Goal: Check status

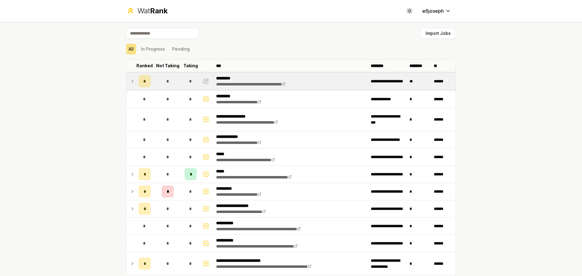
click at [161, 77] on div "*" at bounding box center [167, 81] width 12 height 12
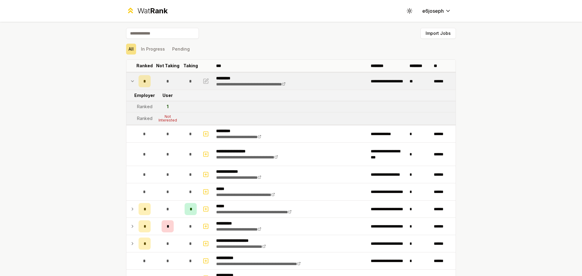
click at [161, 77] on div "*" at bounding box center [167, 81] width 12 height 12
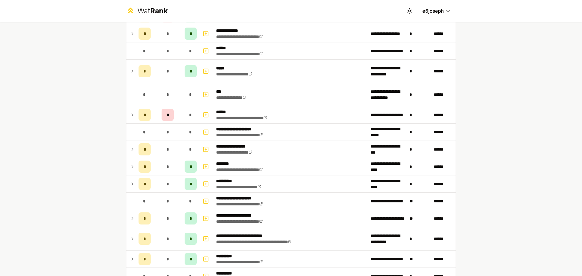
scroll to position [349, 0]
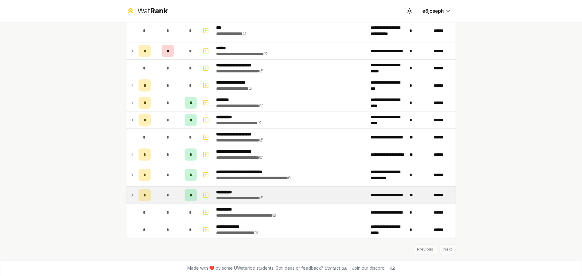
click at [150, 197] on td "*" at bounding box center [144, 195] width 17 height 17
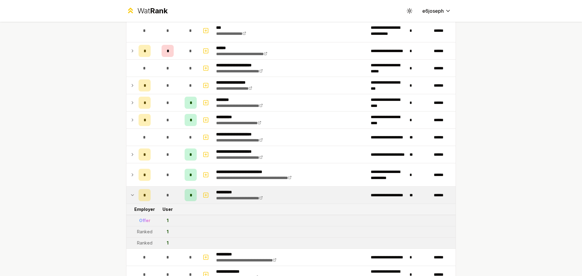
click at [150, 197] on td "*" at bounding box center [144, 195] width 17 height 17
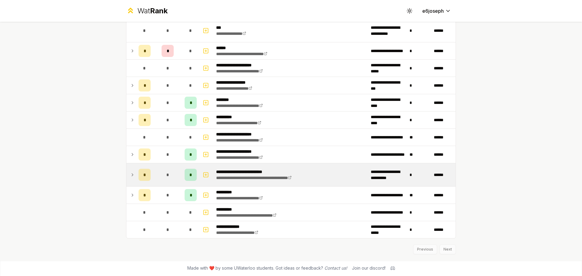
click at [153, 178] on td "*" at bounding box center [167, 174] width 29 height 23
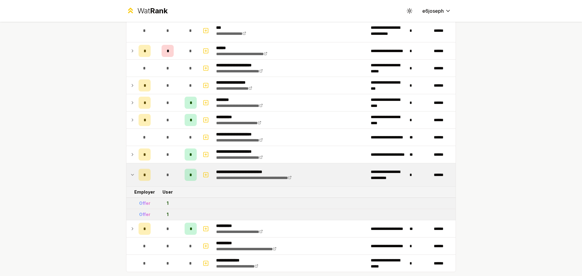
click at [153, 176] on td "*" at bounding box center [167, 174] width 29 height 23
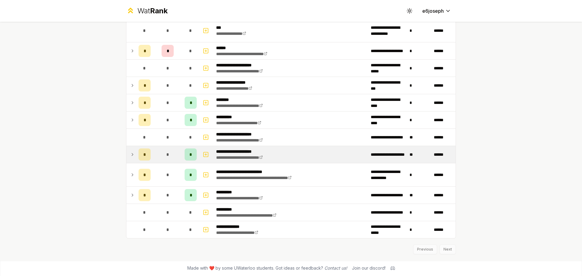
click at [153, 155] on td "*" at bounding box center [167, 154] width 29 height 17
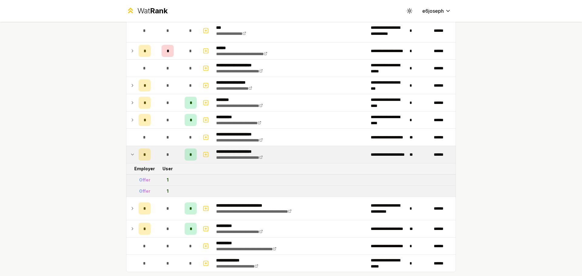
click at [153, 155] on td "*" at bounding box center [167, 154] width 29 height 17
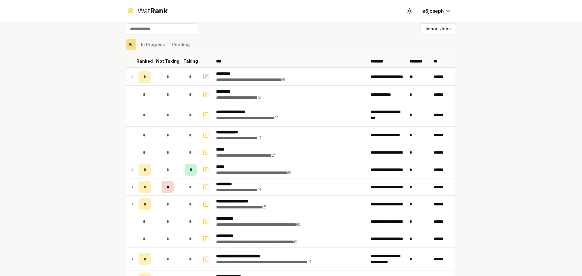
scroll to position [0, 0]
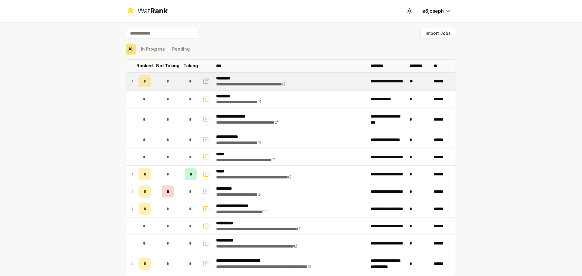
click at [309, 79] on td "**********" at bounding box center [291, 81] width 155 height 17
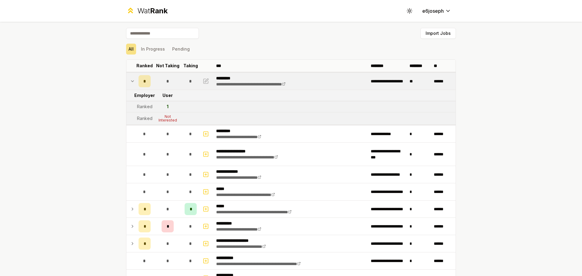
click at [144, 83] on div "*" at bounding box center [144, 81] width 12 height 12
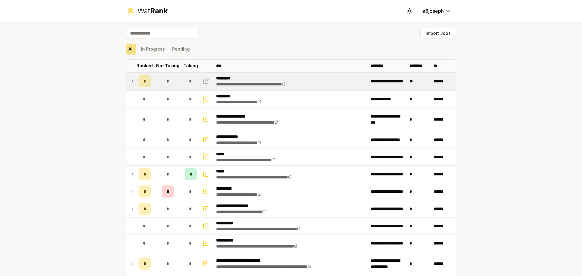
click at [144, 83] on div "*" at bounding box center [144, 81] width 12 height 12
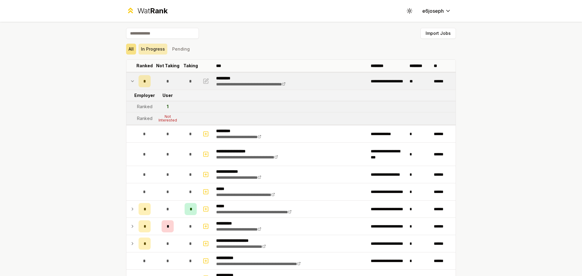
click at [147, 52] on button "In Progress" at bounding box center [152, 49] width 29 height 11
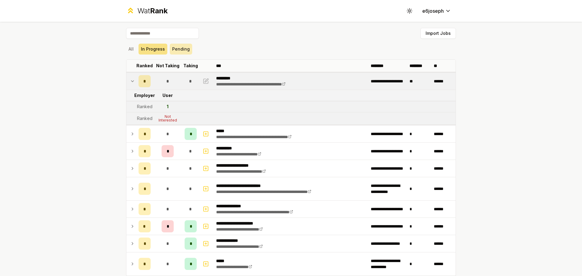
click at [179, 45] on button "Pending" at bounding box center [181, 49] width 22 height 11
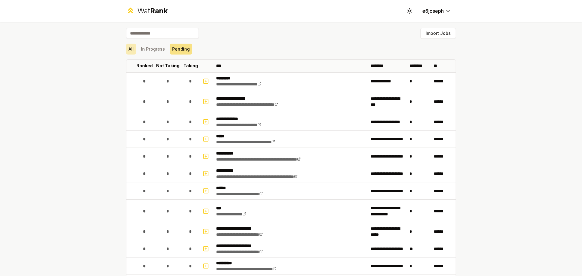
click at [128, 49] on button "All" at bounding box center [131, 49] width 10 height 11
